Goal: Task Accomplishment & Management: Use online tool/utility

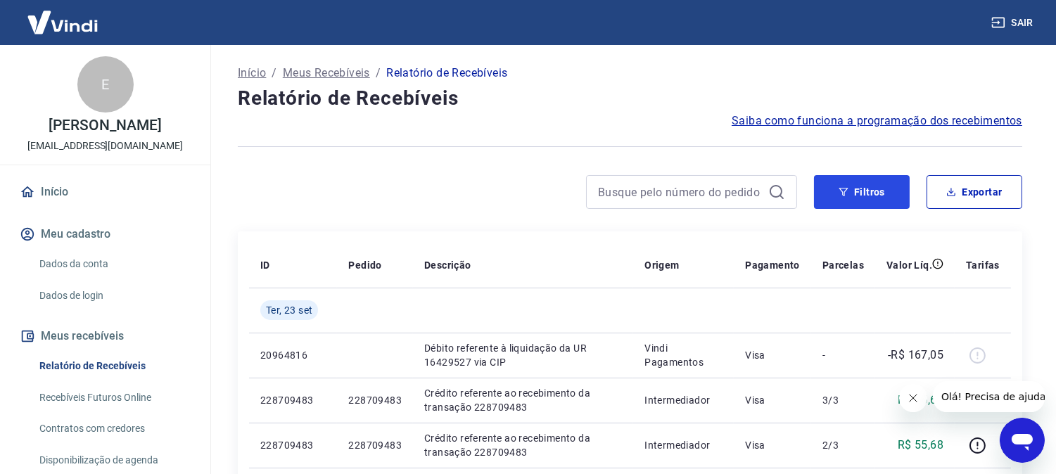
click at [875, 194] on button "Filtros" at bounding box center [862, 192] width 96 height 34
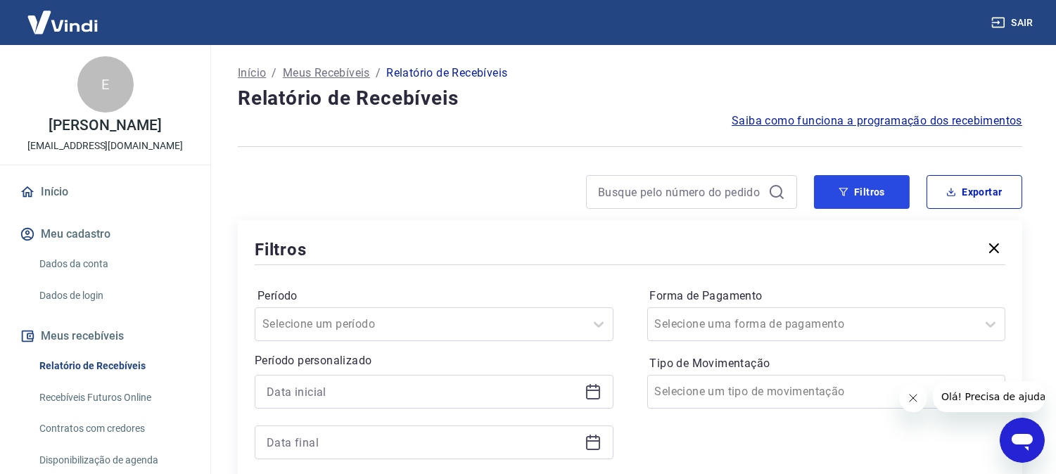
scroll to position [156, 0]
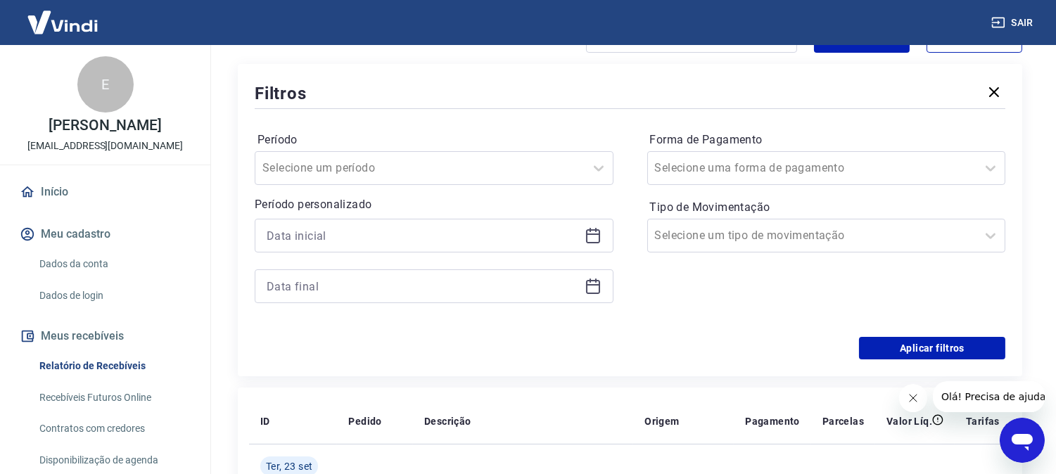
click at [587, 235] on icon at bounding box center [593, 236] width 14 height 14
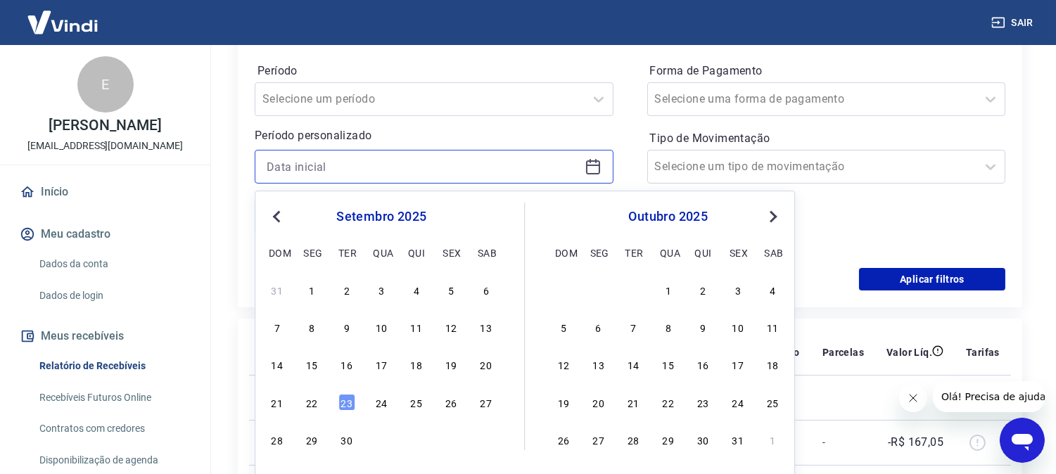
scroll to position [234, 0]
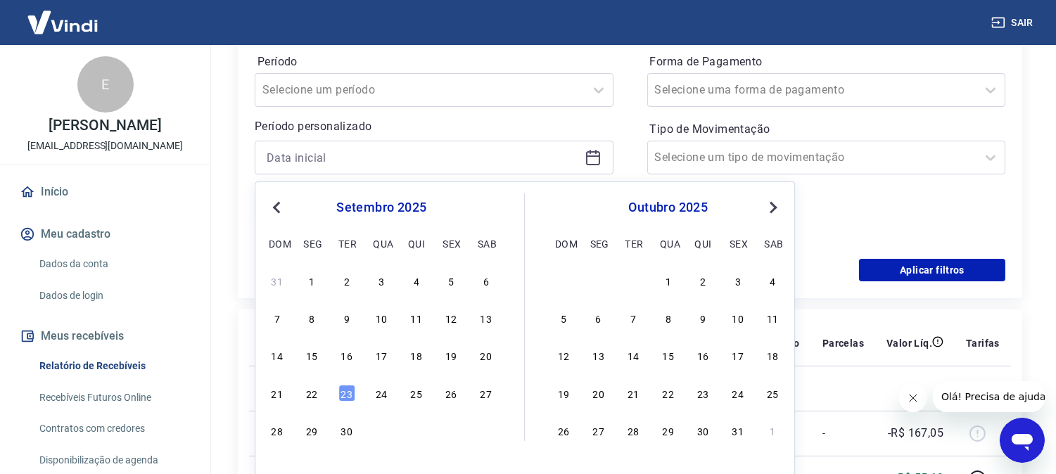
click at [303, 384] on div "21 22 23 24 25 26 27" at bounding box center [381, 393] width 229 height 20
click at [308, 398] on div "22" at bounding box center [311, 393] width 17 height 17
type input "22/09/2025"
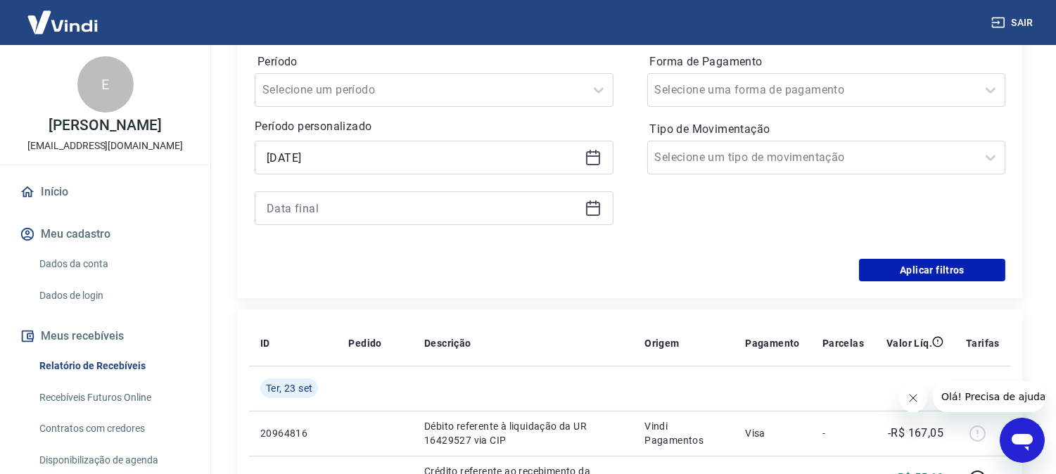
click at [591, 209] on icon at bounding box center [593, 208] width 17 height 17
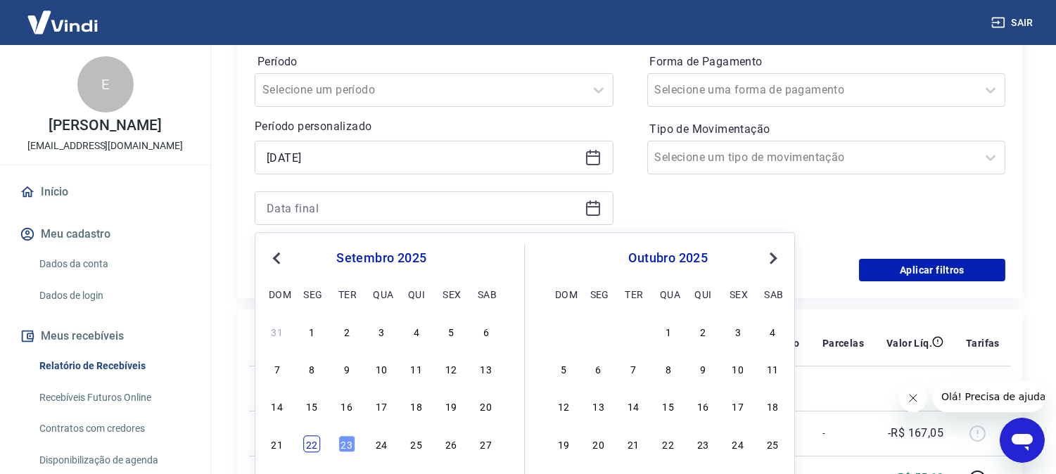
click at [308, 446] on div "22" at bounding box center [311, 444] width 17 height 17
type input "22/09/2025"
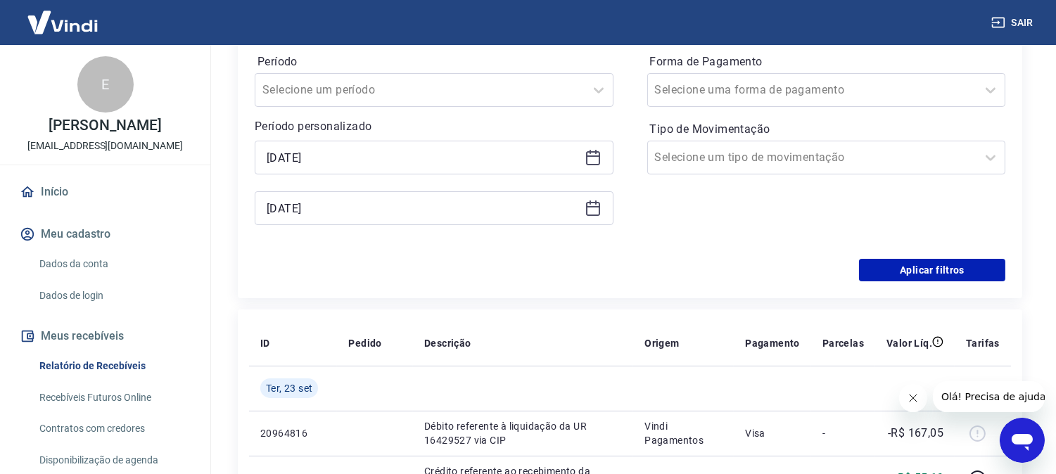
click at [942, 282] on div "Filtros Período Selecione um período Período personalizado Selected date: segun…" at bounding box center [630, 142] width 785 height 313
click at [941, 280] on button "Aplicar filtros" at bounding box center [932, 270] width 146 height 23
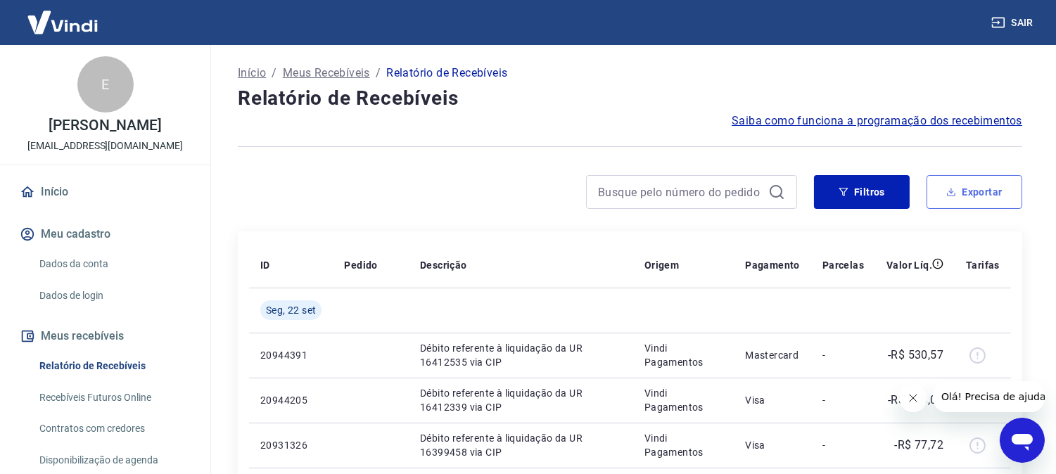
click at [978, 191] on button "Exportar" at bounding box center [975, 192] width 96 height 34
type input "22/09/2025"
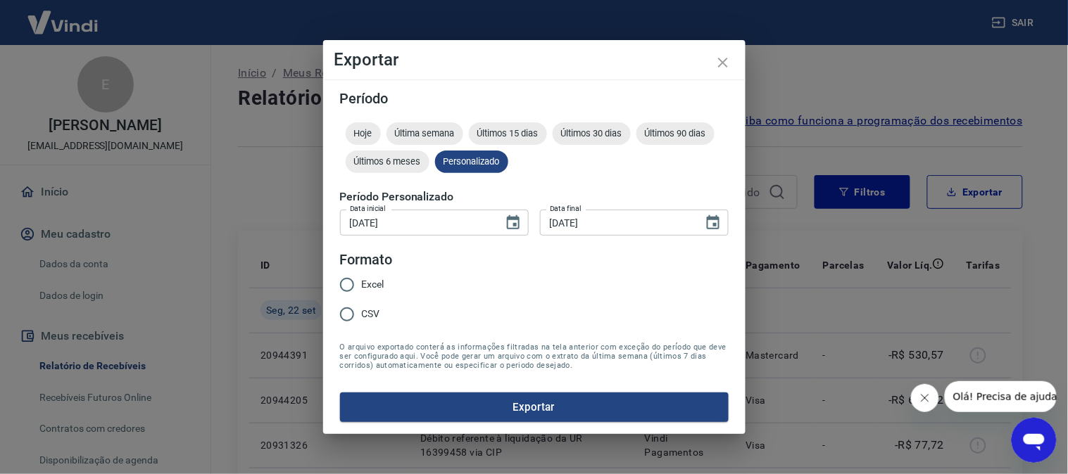
click at [374, 284] on span "Excel" at bounding box center [373, 284] width 23 height 15
click at [362, 284] on input "Excel" at bounding box center [347, 285] width 30 height 30
radio input "true"
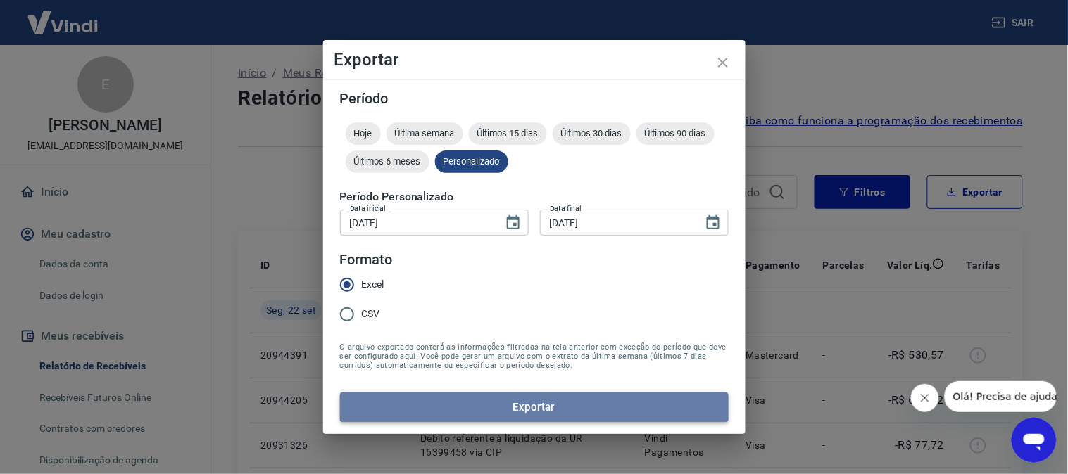
click at [484, 405] on button "Exportar" at bounding box center [534, 408] width 389 height 30
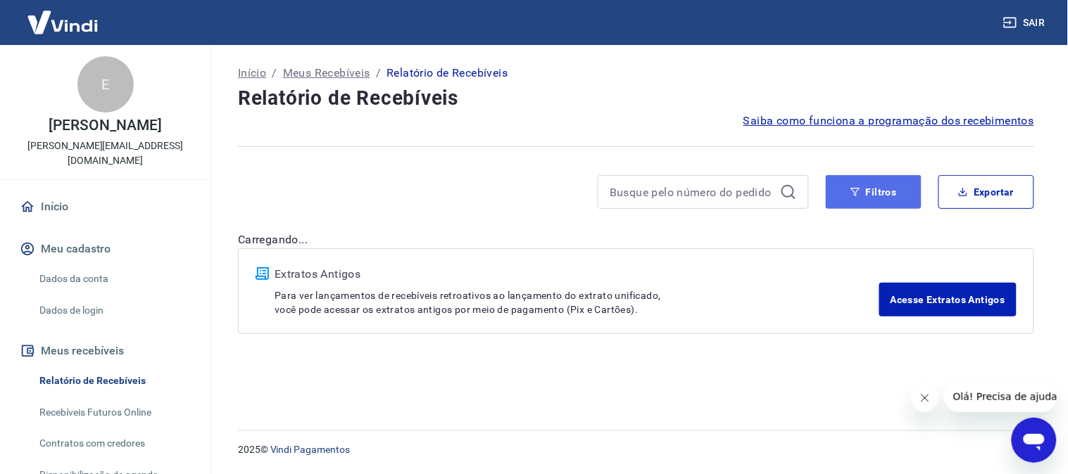
click at [876, 190] on button "Filtros" at bounding box center [874, 192] width 96 height 34
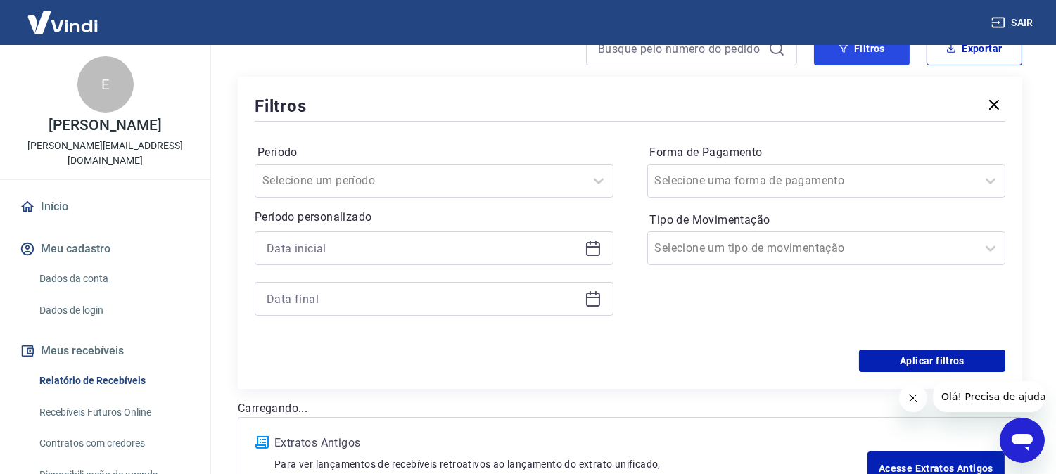
scroll to position [156, 0]
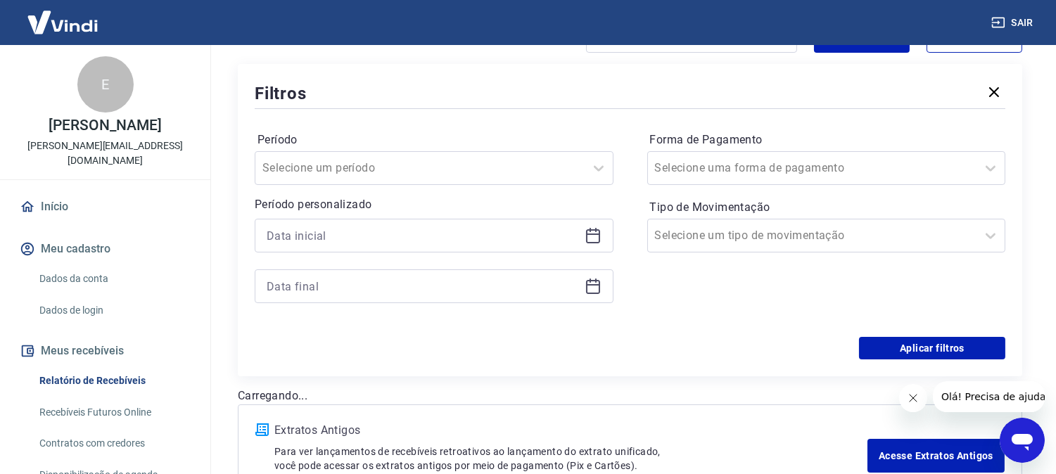
click at [594, 241] on icon at bounding box center [593, 235] width 17 height 17
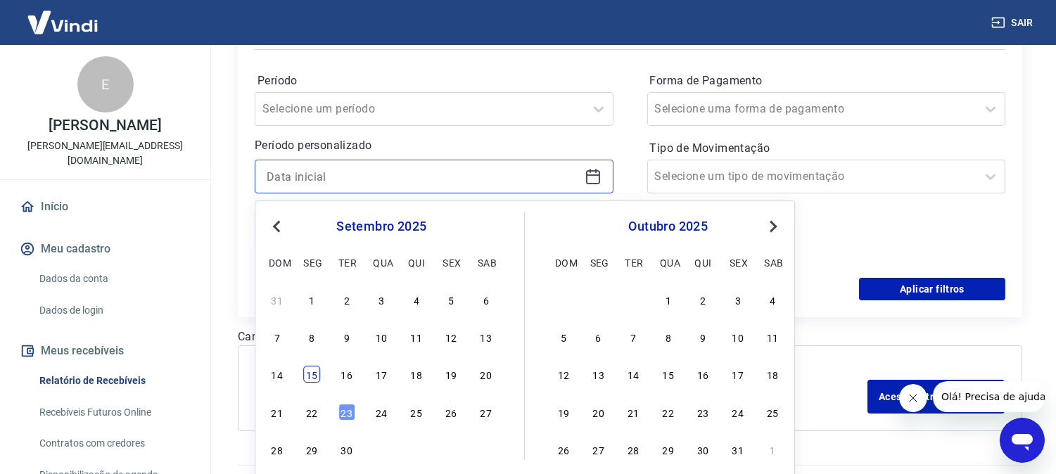
scroll to position [250, 0]
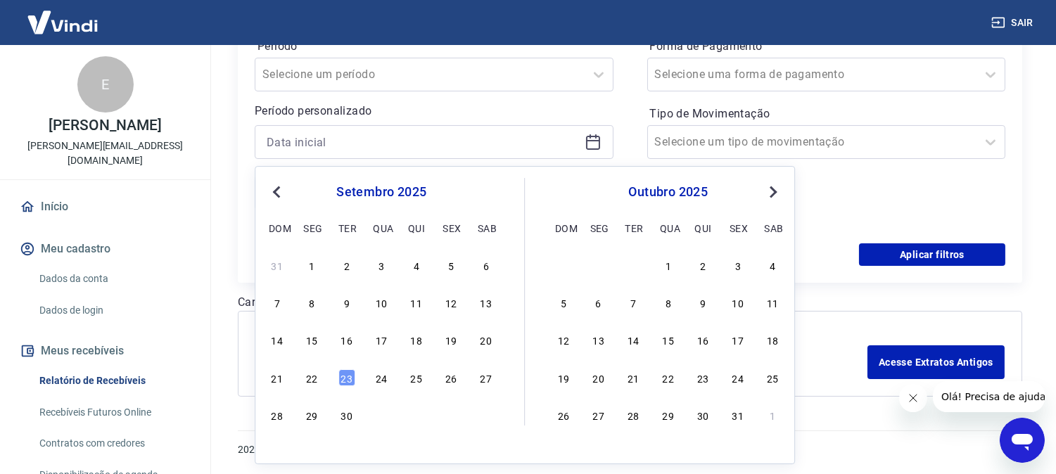
click at [303, 378] on div "21 22 23 24 25 26 27" at bounding box center [381, 377] width 229 height 20
click at [310, 377] on div "22" at bounding box center [311, 378] width 17 height 17
type input "22/09/2025"
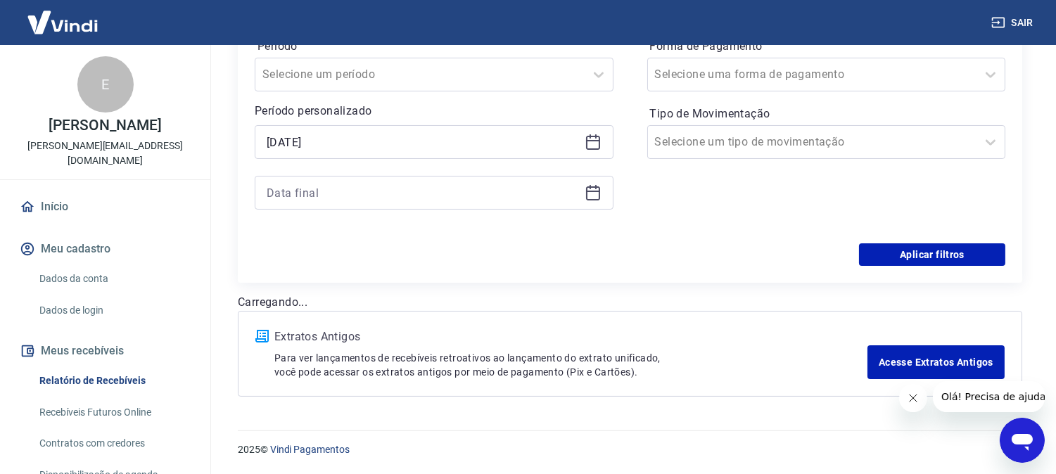
click at [592, 191] on icon at bounding box center [593, 191] width 14 height 1
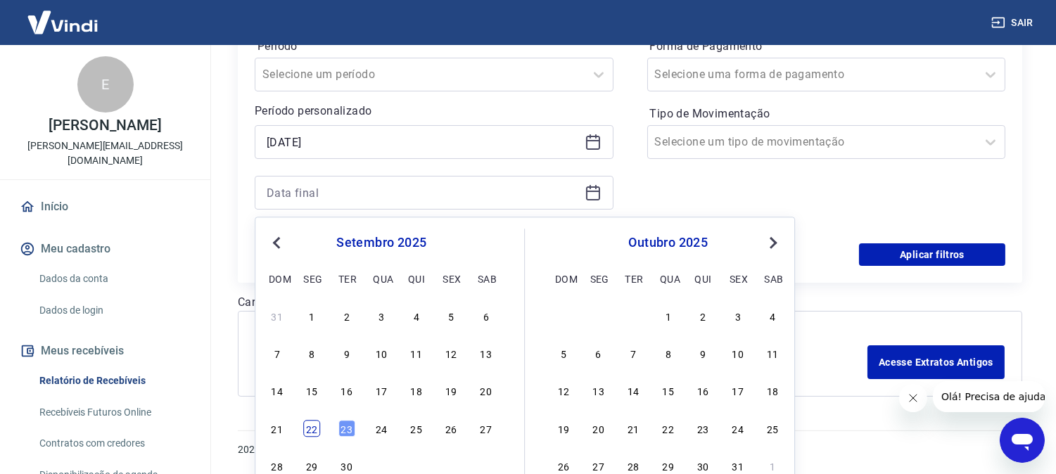
click at [319, 433] on div "22" at bounding box center [311, 428] width 17 height 17
type input "22/09/2025"
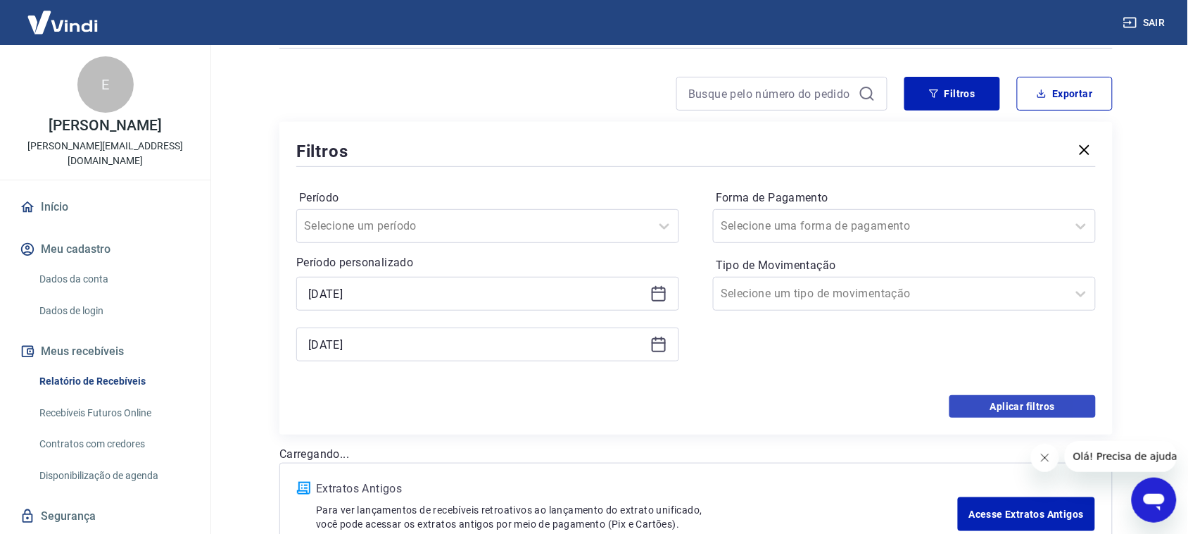
scroll to position [103, 0]
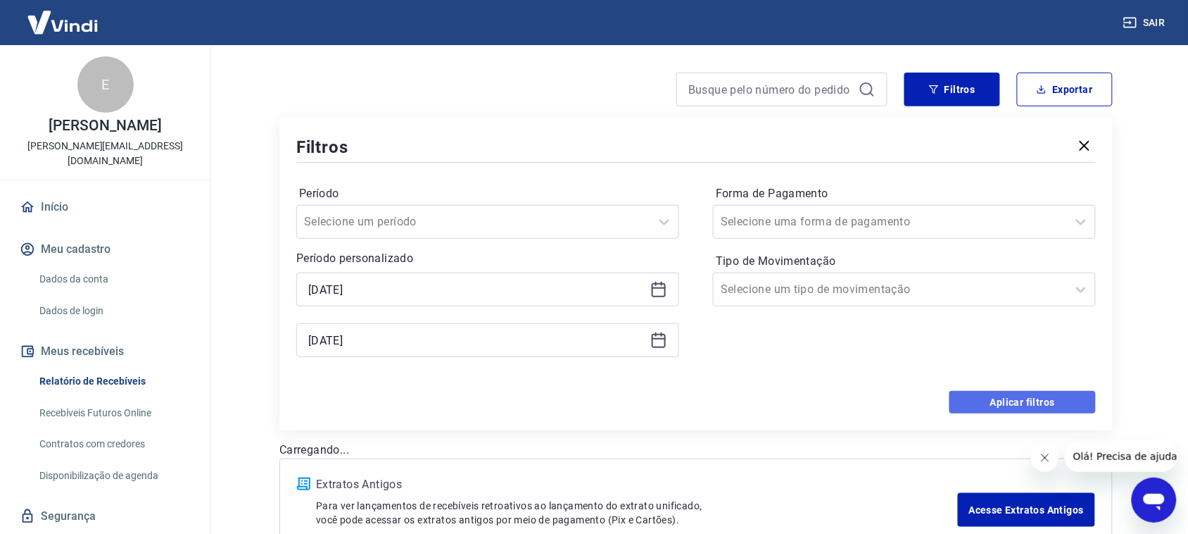
click at [1004, 400] on button "Aplicar filtros" at bounding box center [1022, 402] width 146 height 23
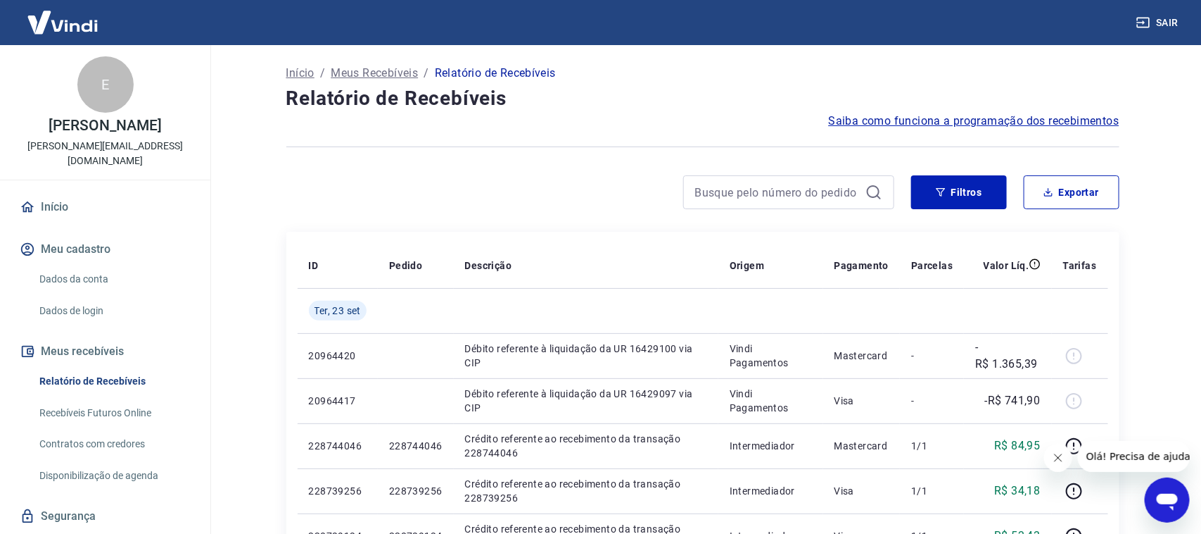
click at [1059, 465] on div at bounding box center [1118, 456] width 146 height 31
click at [1063, 195] on button "Exportar" at bounding box center [1065, 192] width 96 height 34
type input "22/09/2025"
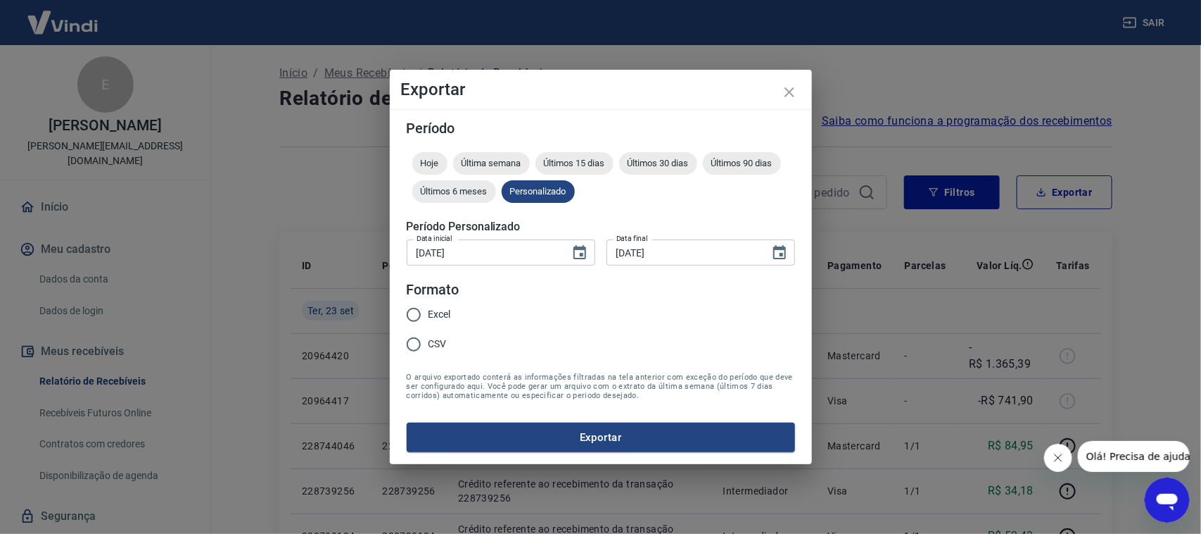
click at [415, 303] on input "Excel" at bounding box center [414, 315] width 30 height 30
radio input "true"
click at [542, 444] on button "Exportar" at bounding box center [601, 437] width 389 height 30
